Goal: Task Accomplishment & Management: Complete application form

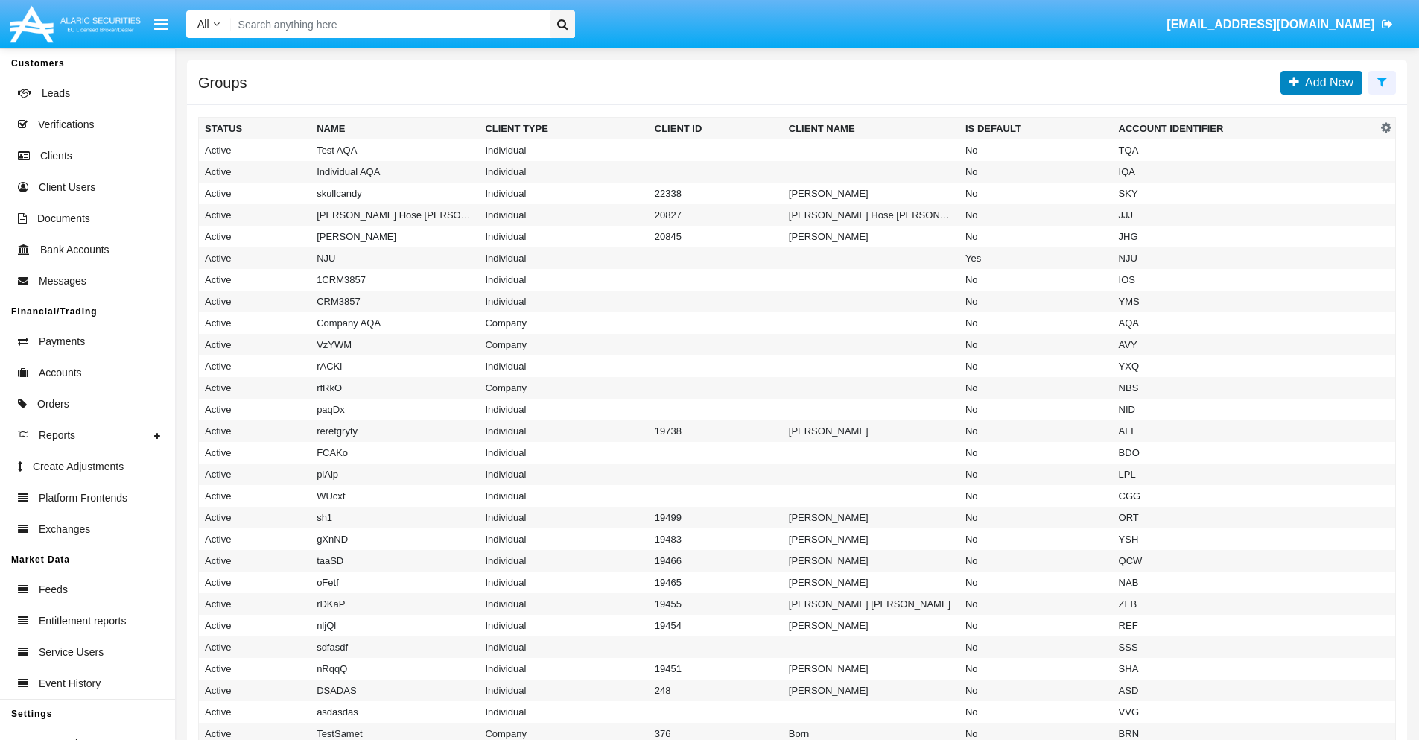
click at [1326, 82] on span "Add New" at bounding box center [1326, 82] width 54 height 13
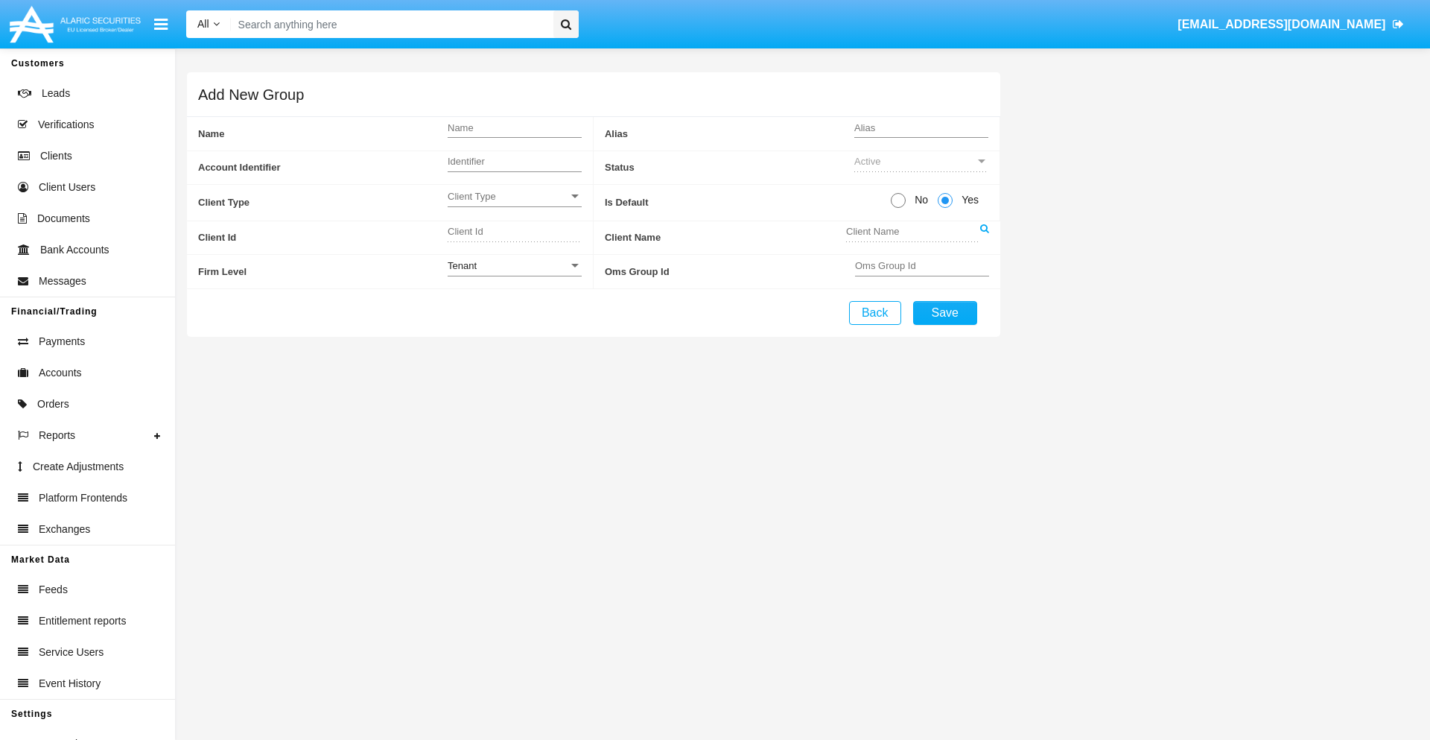
click at [918, 200] on span "No" at bounding box center [919, 200] width 26 height 16
click at [898, 208] on input "No" at bounding box center [897, 208] width 1 height 1
radio input "true"
type input "cZFcv"
type input "X"
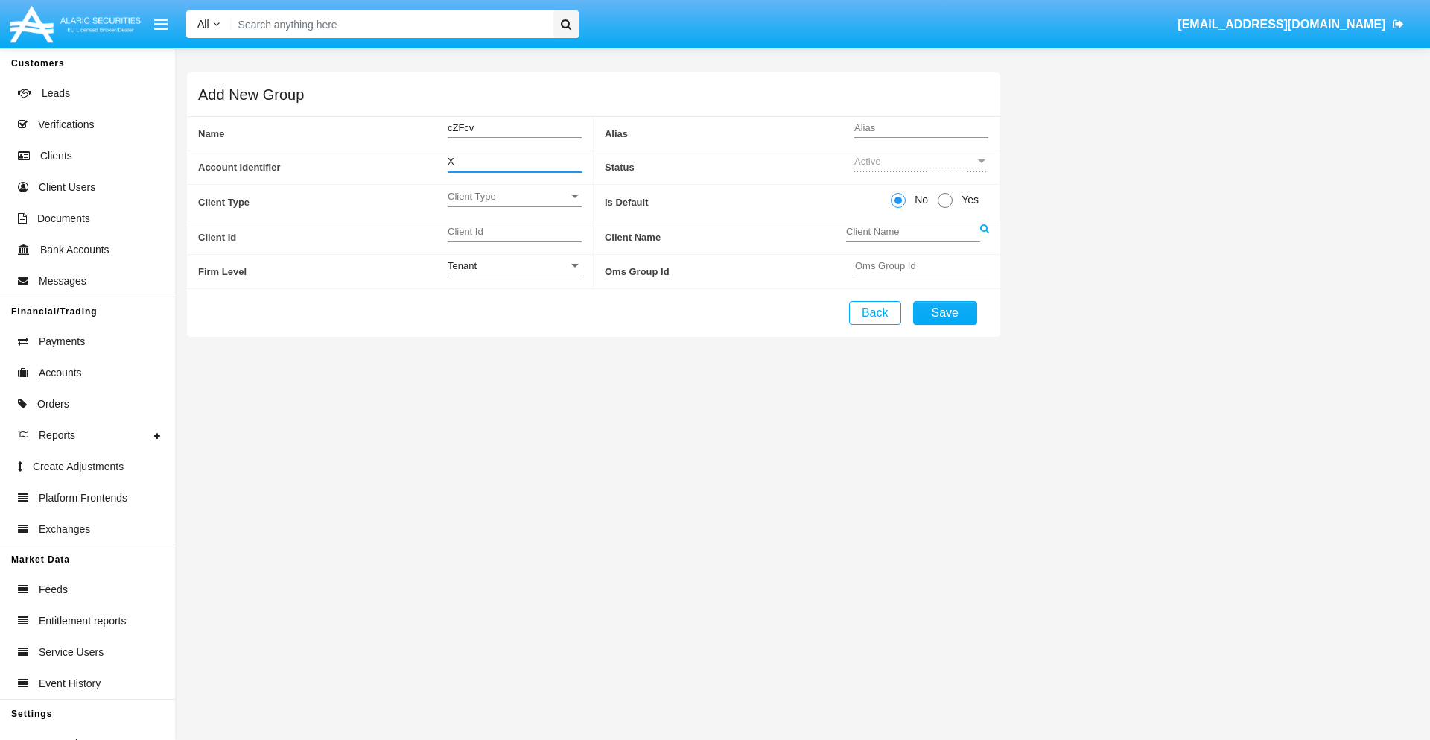
click at [514, 196] on span "Client Type" at bounding box center [508, 196] width 121 height 13
click at [514, 204] on span "Individual" at bounding box center [515, 204] width 134 height 29
click at [514, 265] on div "Tenant" at bounding box center [508, 265] width 121 height 13
click at [514, 273] on span "Tenant" at bounding box center [515, 273] width 134 height 29
type input "zSBWD"
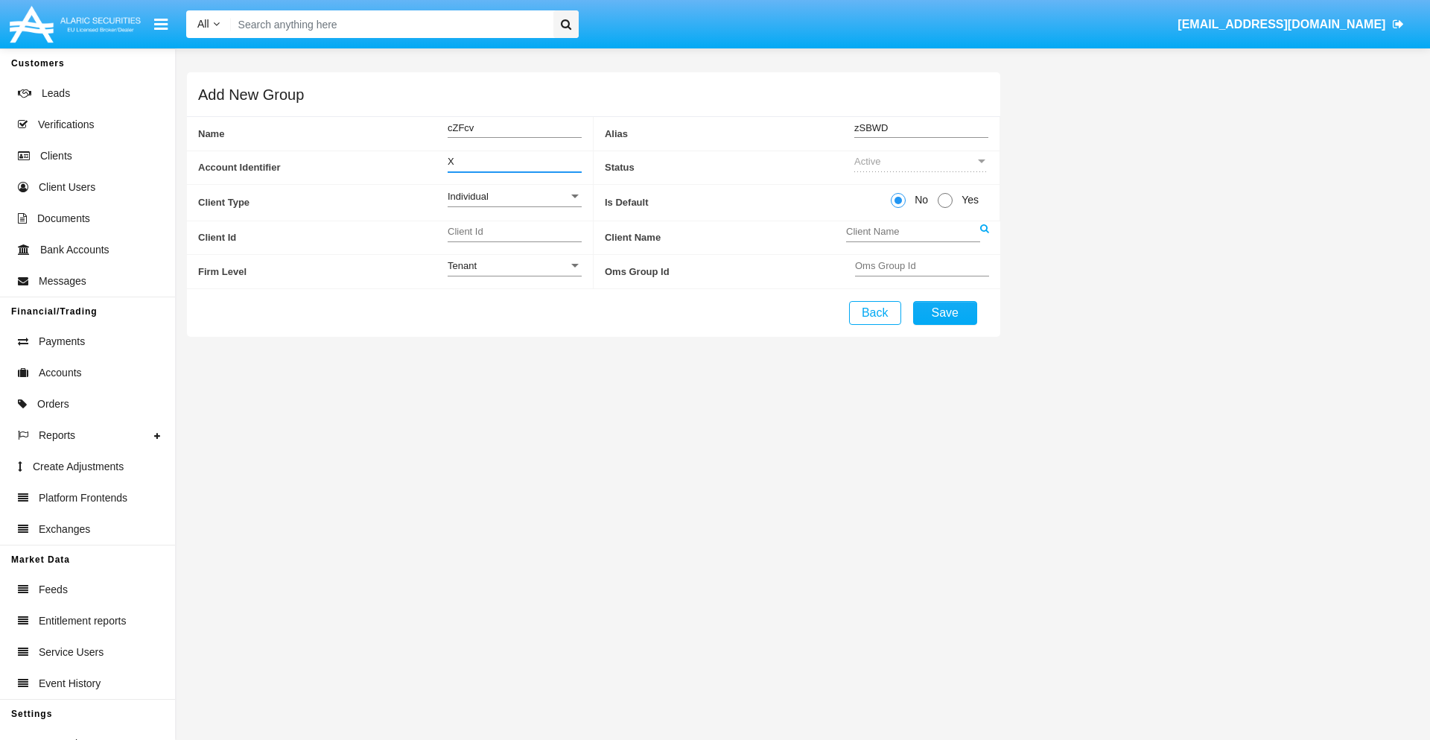
type input "X"
click at [944, 312] on button "Save" at bounding box center [945, 313] width 64 height 24
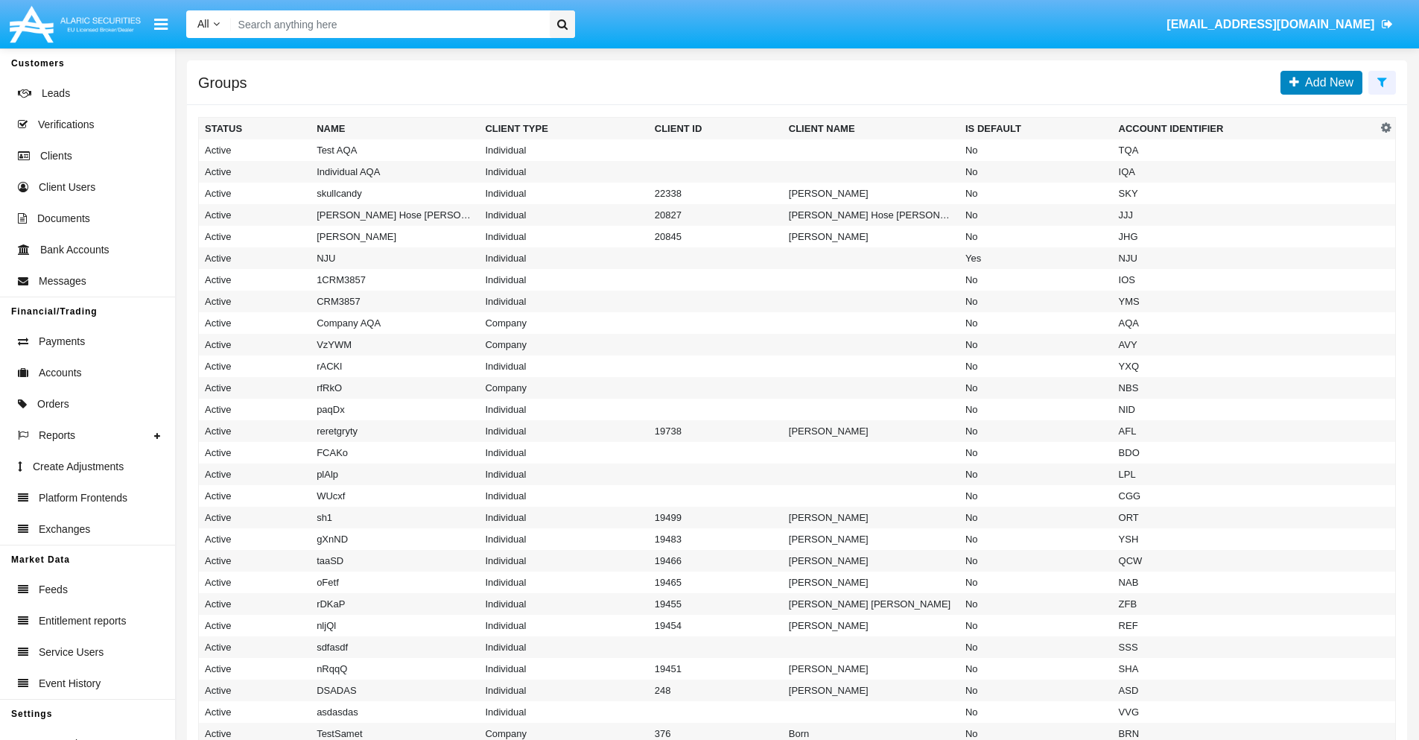
click at [1326, 82] on span "Add New" at bounding box center [1326, 82] width 54 height 13
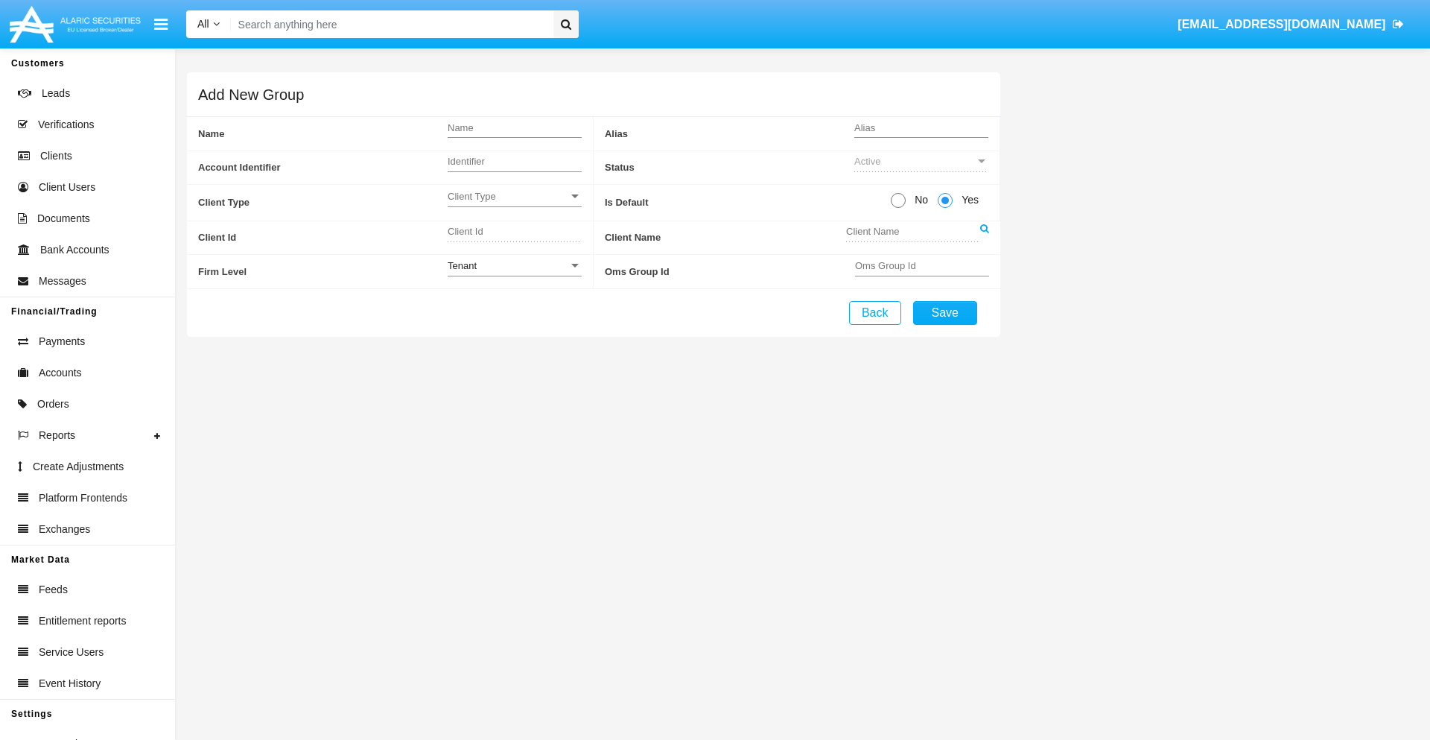
click at [918, 200] on span "No" at bounding box center [919, 200] width 26 height 16
click at [898, 208] on input "No" at bounding box center [897, 208] width 1 height 1
radio input "true"
click at [514, 196] on span "Client Type" at bounding box center [508, 196] width 121 height 13
click at [514, 233] on span "Company" at bounding box center [515, 233] width 134 height 29
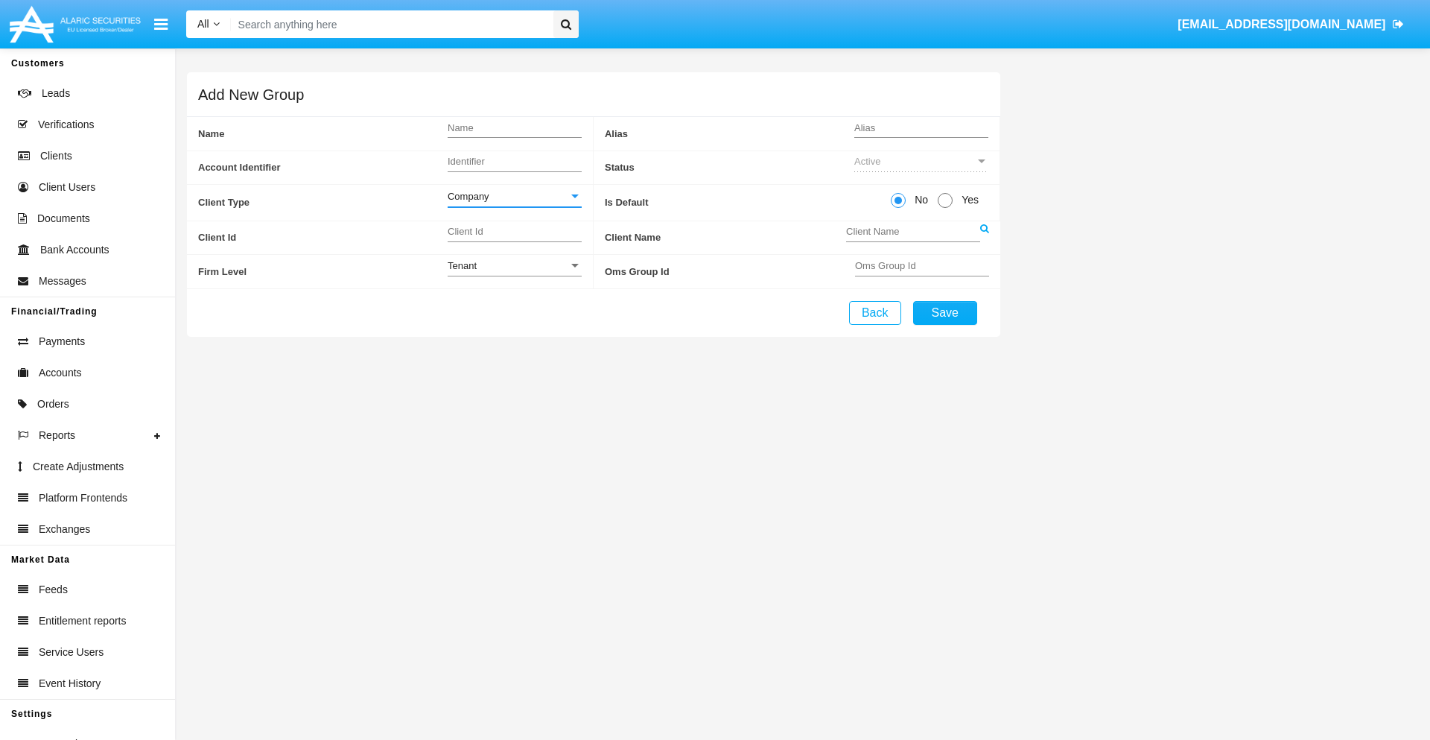
click at [984, 237] on link at bounding box center [984, 238] width 9 height 34
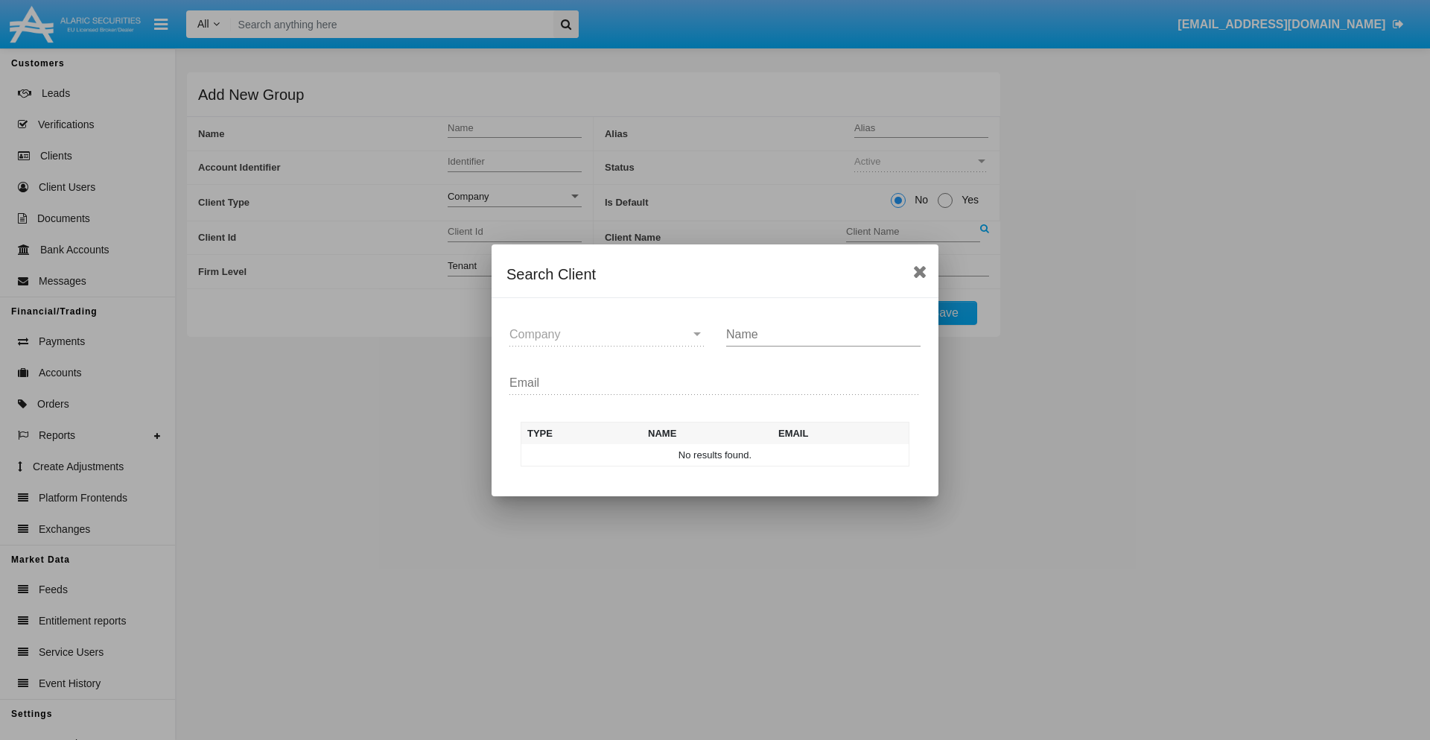
click at [823, 334] on input "Name" at bounding box center [823, 334] width 194 height 13
type input "FlashTurtles"
click at [728, 454] on td "FlashTurtles" at bounding box center [728, 455] width 156 height 22
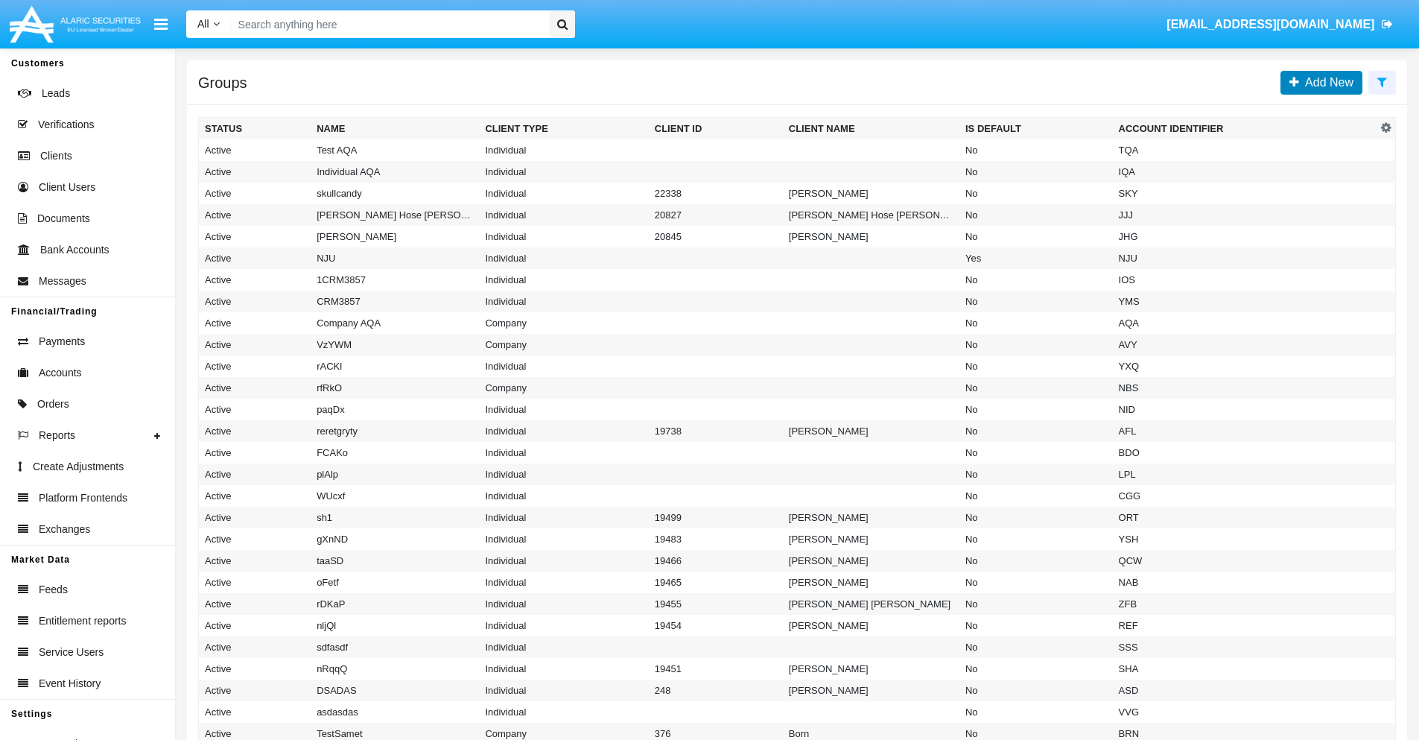
click at [1326, 82] on span "Add New" at bounding box center [1326, 82] width 54 height 13
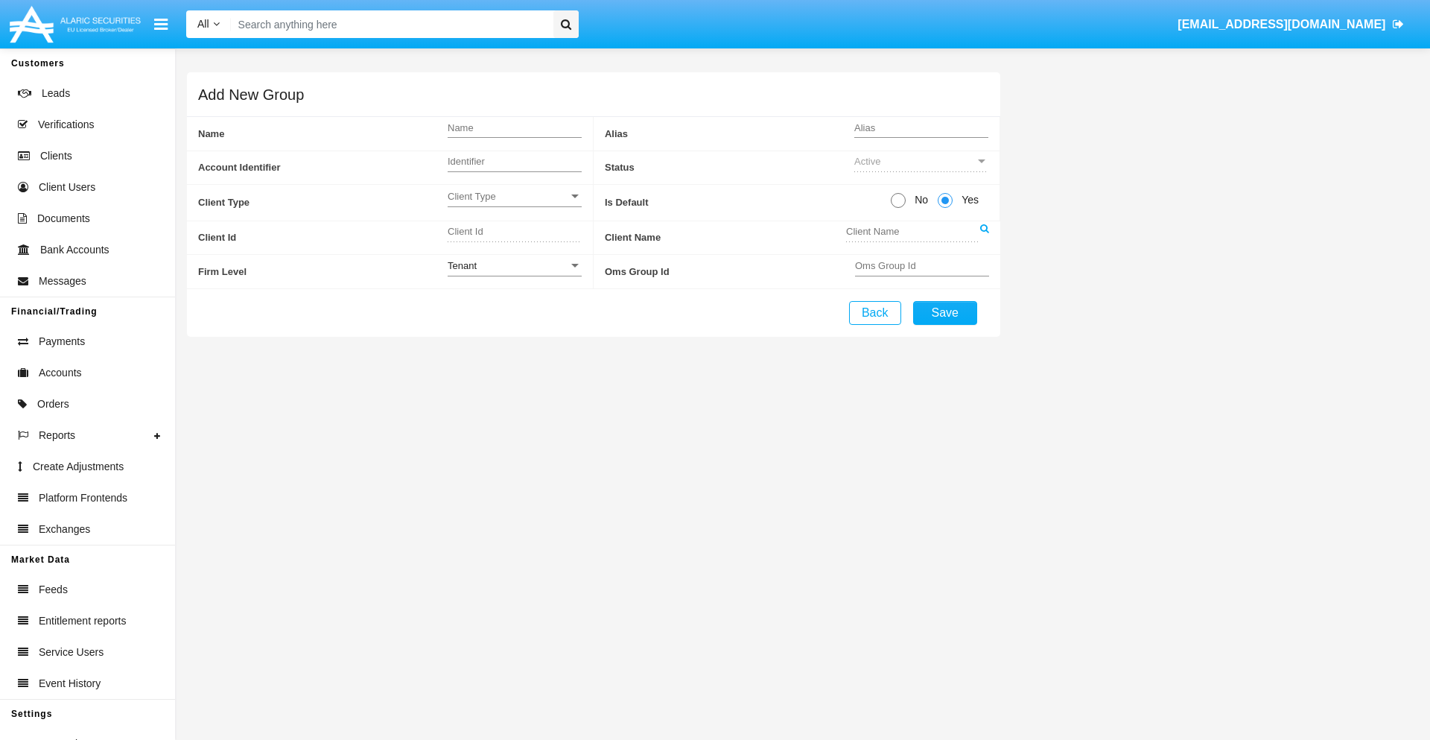
click at [918, 200] on span "No" at bounding box center [919, 200] width 26 height 16
click at [898, 208] on input "No" at bounding box center [897, 208] width 1 height 1
radio input "true"
click at [514, 196] on span "Client Type" at bounding box center [508, 196] width 121 height 13
click at [514, 204] on span "Individual" at bounding box center [503, 204] width 110 height 29
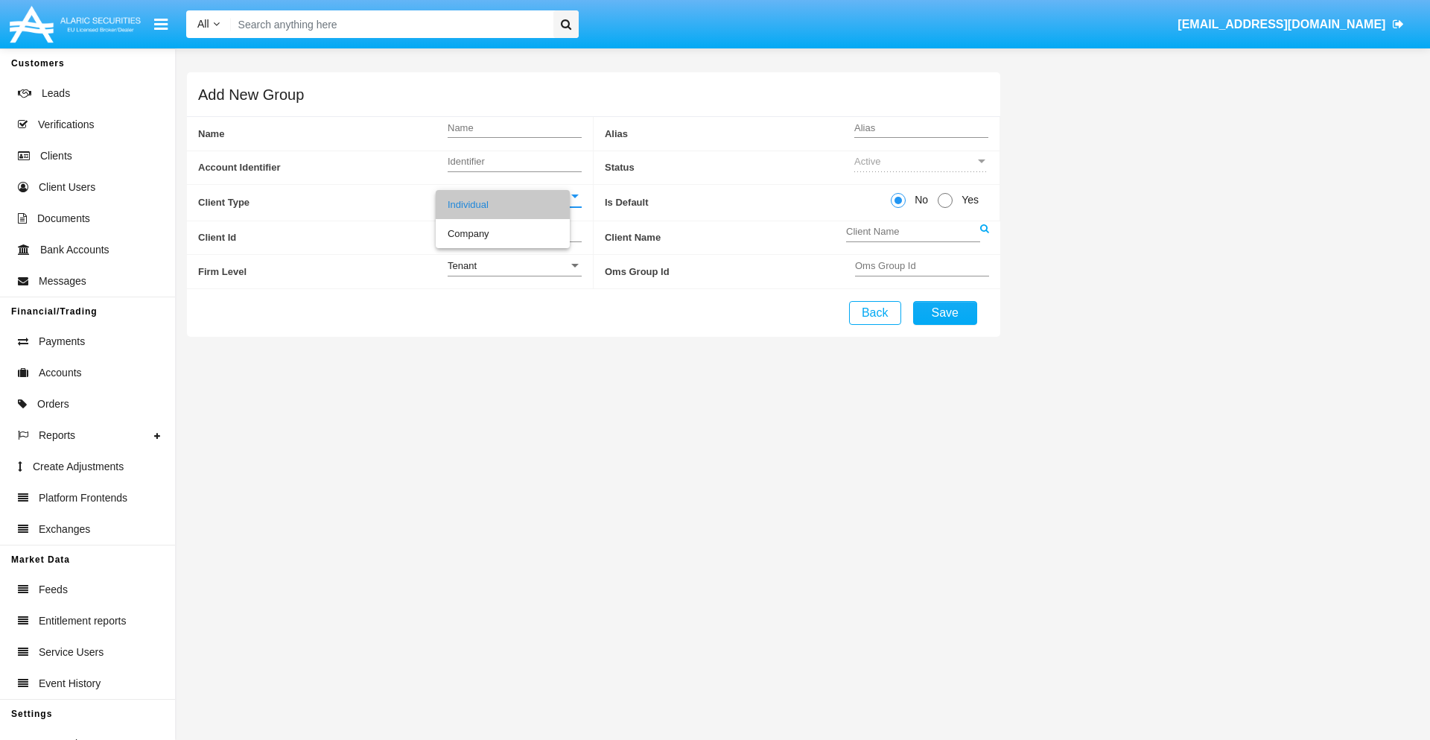
click at [984, 237] on link at bounding box center [984, 238] width 9 height 34
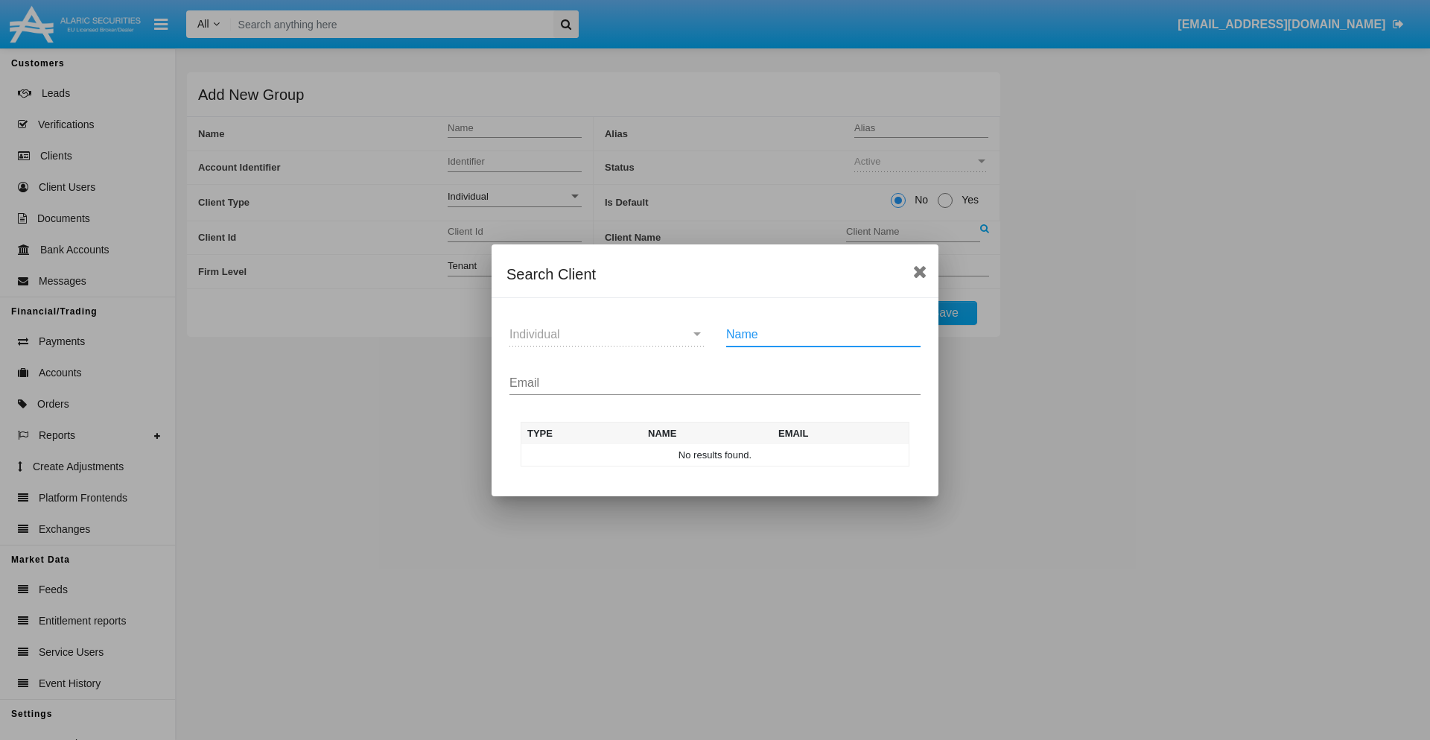
click at [715, 382] on input "Email" at bounding box center [714, 382] width 411 height 13
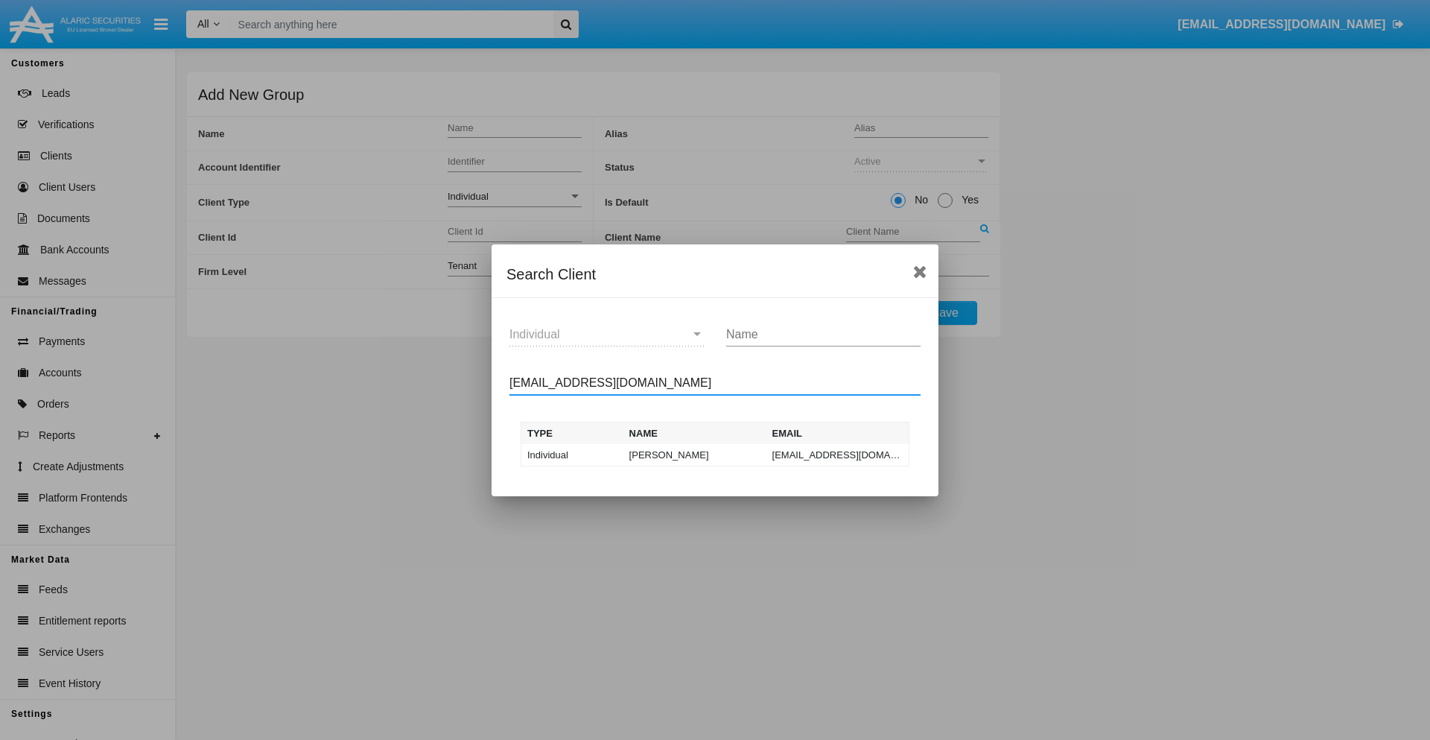
type input "test-user-snake@aqa.com"
click at [837, 454] on td "test-user-snake@aqa.com" at bounding box center [837, 455] width 143 height 22
